Goal: Information Seeking & Learning: Learn about a topic

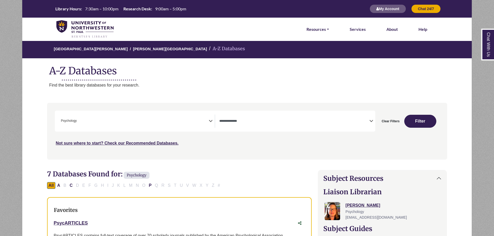
select select "Database Types Filter"
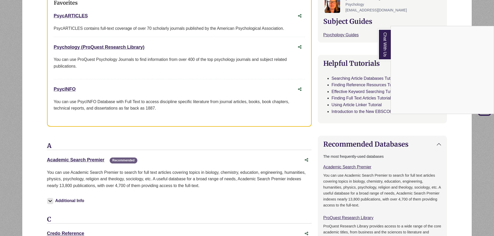
scroll to position [155, 0]
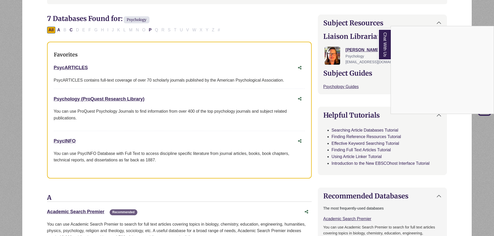
click at [357, 130] on div "Chat With Us" at bounding box center [247, 118] width 494 height 236
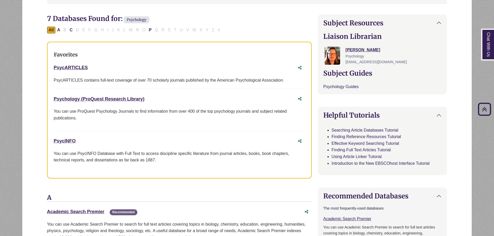
click at [338, 86] on link "Psychology Guides This link opens in a new window" at bounding box center [340, 86] width 35 height 4
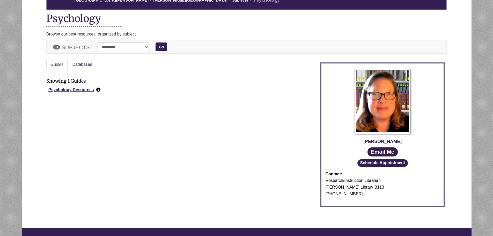
scroll to position [78, 0]
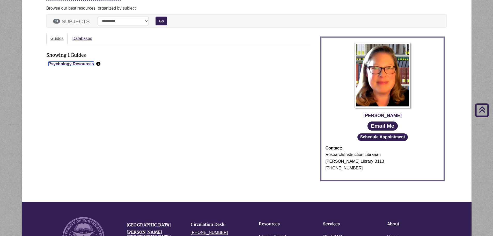
click at [69, 63] on link "Psychology Resources" at bounding box center [71, 64] width 46 height 4
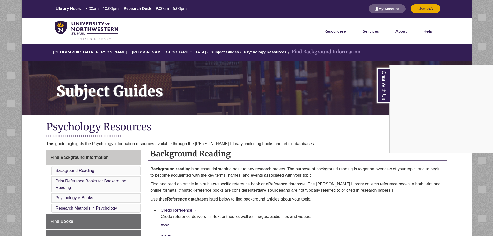
scroll to position [52, 0]
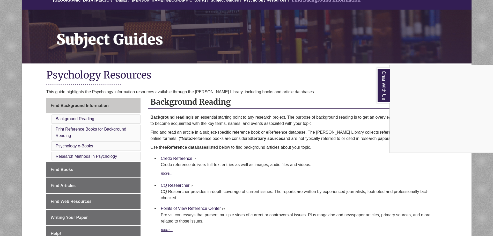
click at [64, 186] on div "Chat With Us" at bounding box center [246, 118] width 493 height 236
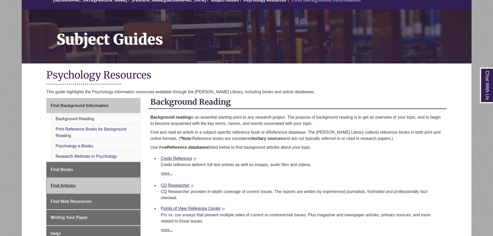
click at [64, 185] on span "Find Articles" at bounding box center [63, 185] width 25 height 4
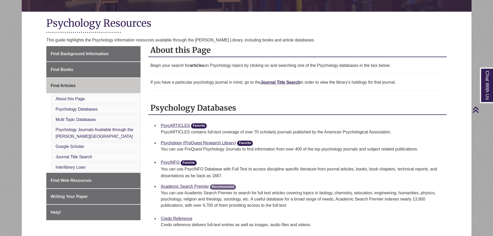
scroll to position [129, 0]
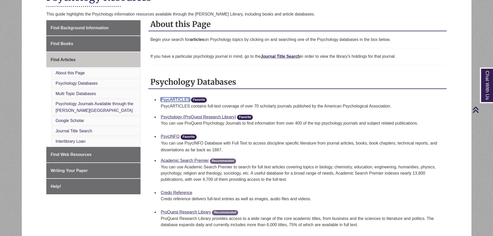
click at [180, 100] on link "PsycARTICLES" at bounding box center [175, 99] width 29 height 4
